Goal: Find specific page/section: Find specific page/section

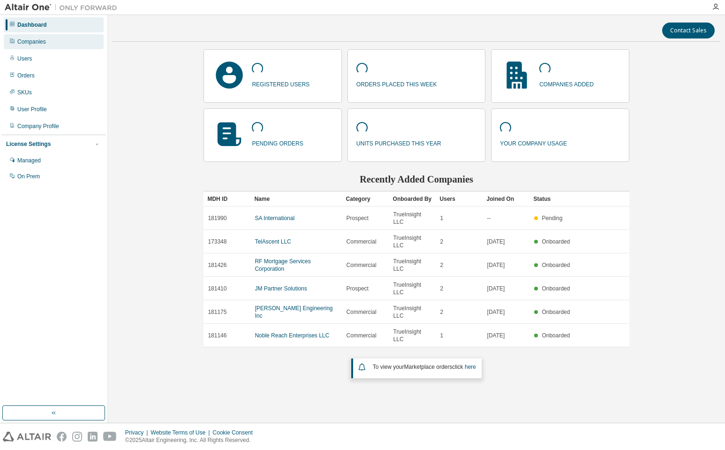
click at [43, 38] on div "Companies" at bounding box center [31, 42] width 29 height 8
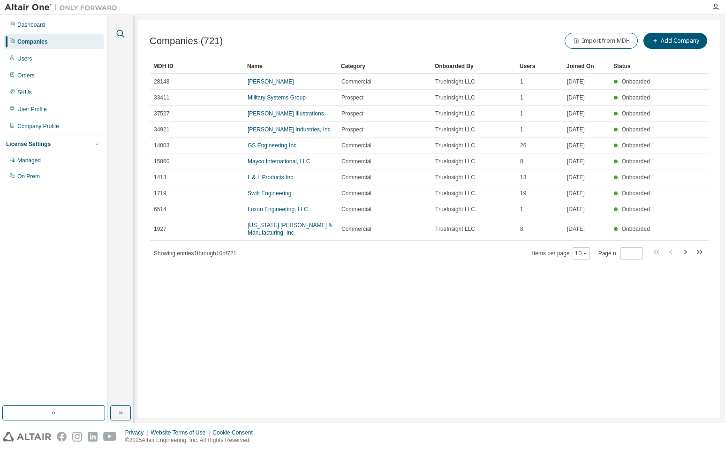
click at [116, 34] on icon "button" at bounding box center [120, 33] width 11 height 11
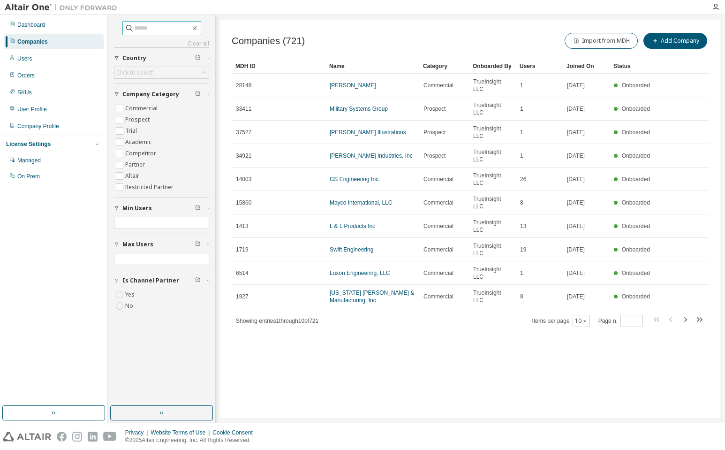
click at [154, 28] on input "text" at bounding box center [162, 27] width 56 height 9
type input "******"
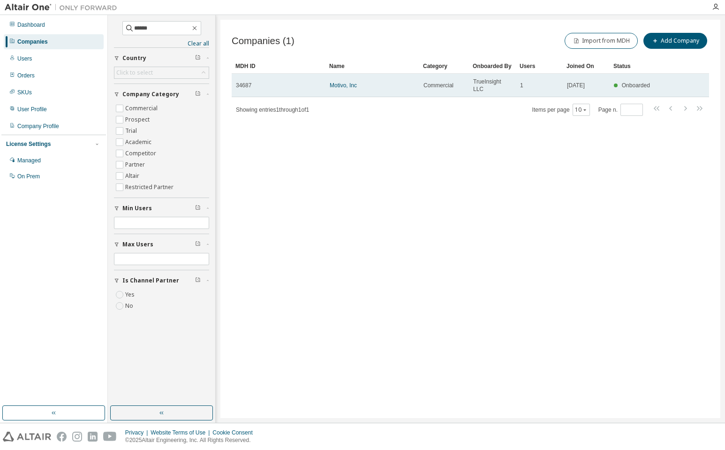
click at [337, 80] on td "Motivo, Inc" at bounding box center [373, 85] width 94 height 23
click at [342, 84] on link "Motivo, Inc" at bounding box center [343, 85] width 27 height 7
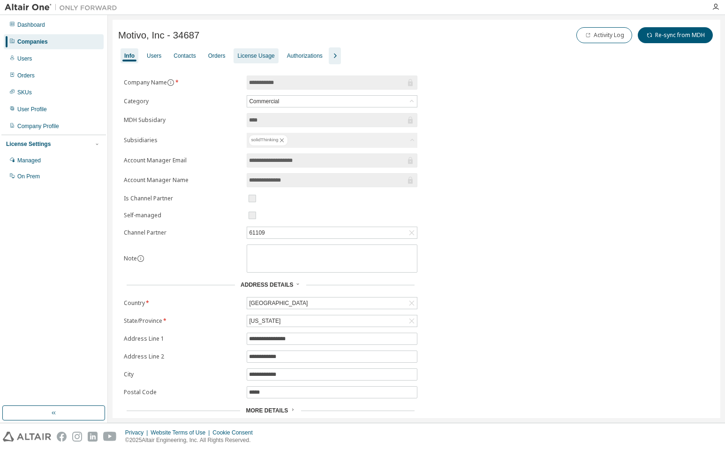
click at [261, 56] on div "License Usage" at bounding box center [255, 56] width 37 height 8
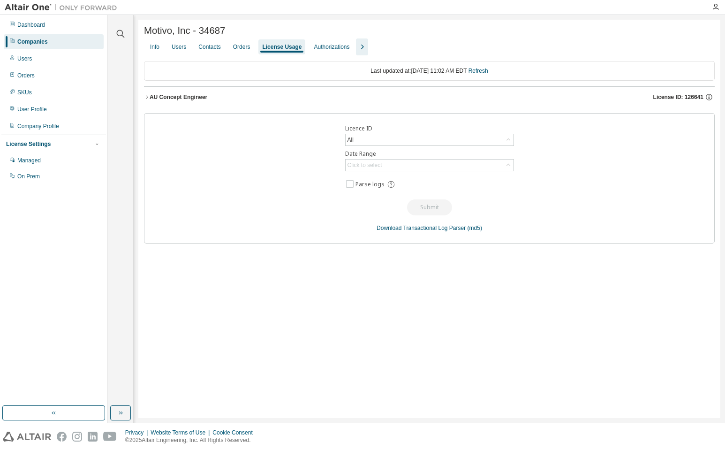
click at [188, 98] on div "AU Concept Engineer" at bounding box center [179, 97] width 58 height 8
